Goal: Find specific page/section: Find specific page/section

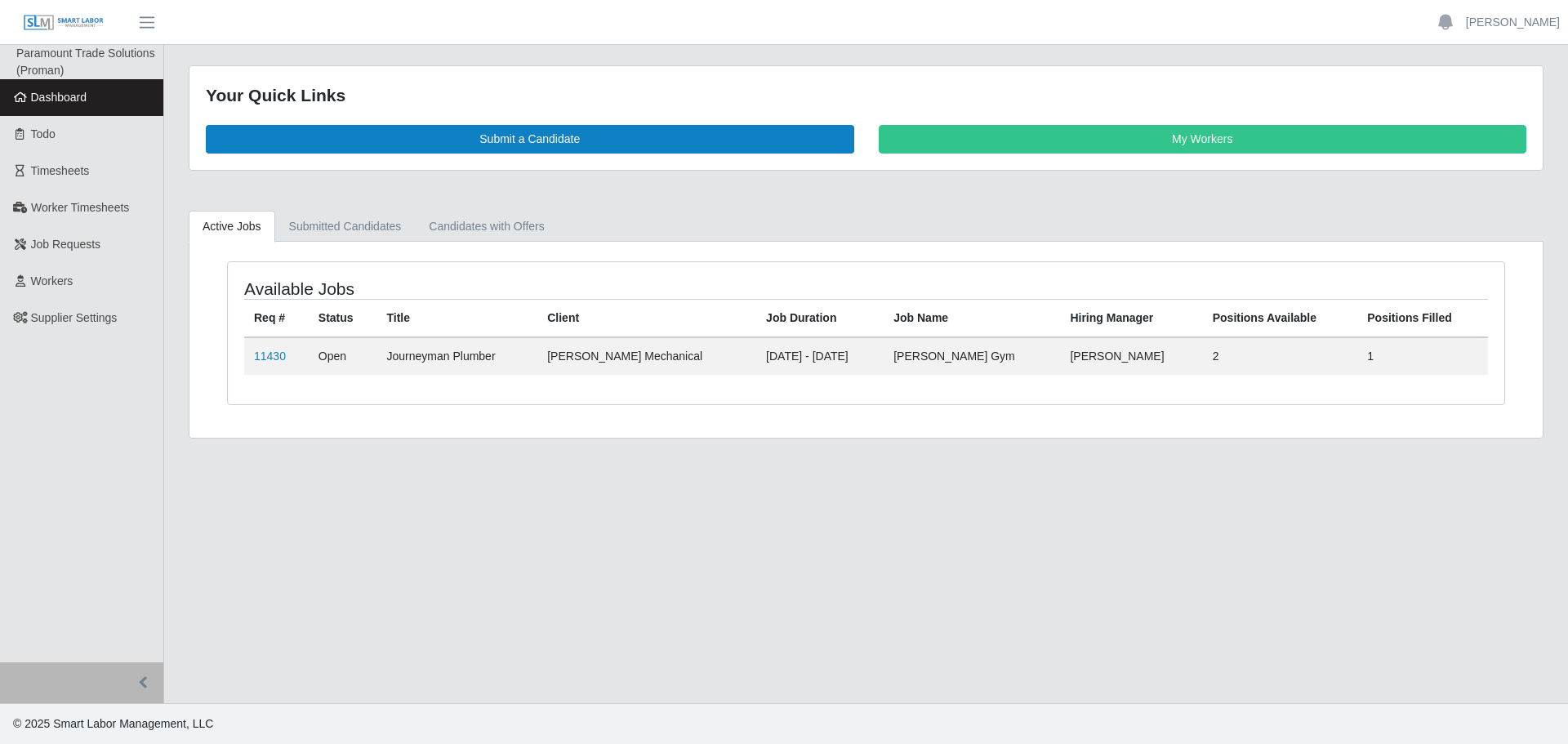
click at [51, 107] on link "Dashboard" at bounding box center [81, 97] width 163 height 37
click at [73, 164] on span "Timesheets" at bounding box center [60, 170] width 59 height 13
